Goal: Navigation & Orientation: Go to known website

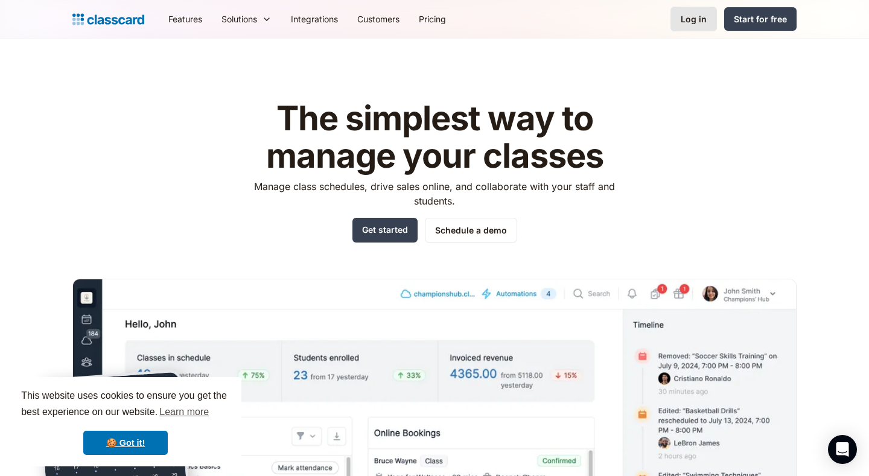
click at [702, 24] on div "Log in" at bounding box center [693, 19] width 26 height 13
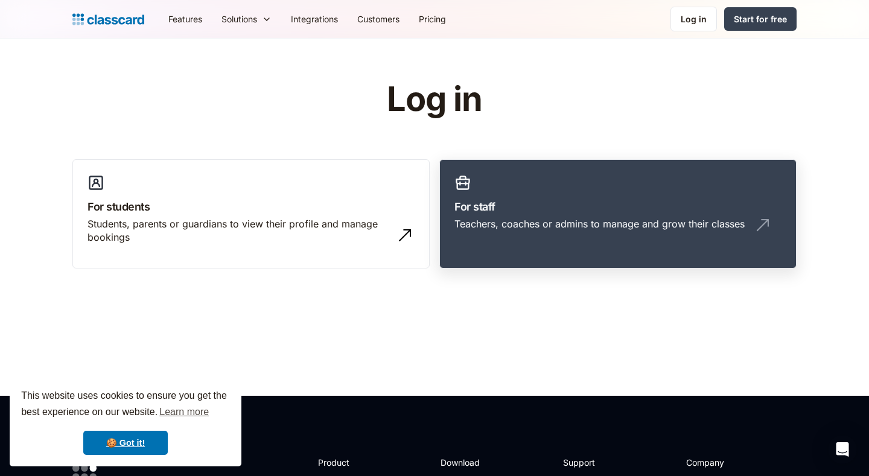
click at [633, 229] on div "Teachers, coaches or admins to manage and grow their classes" at bounding box center [599, 223] width 290 height 13
